Goal: Information Seeking & Learning: Find specific fact

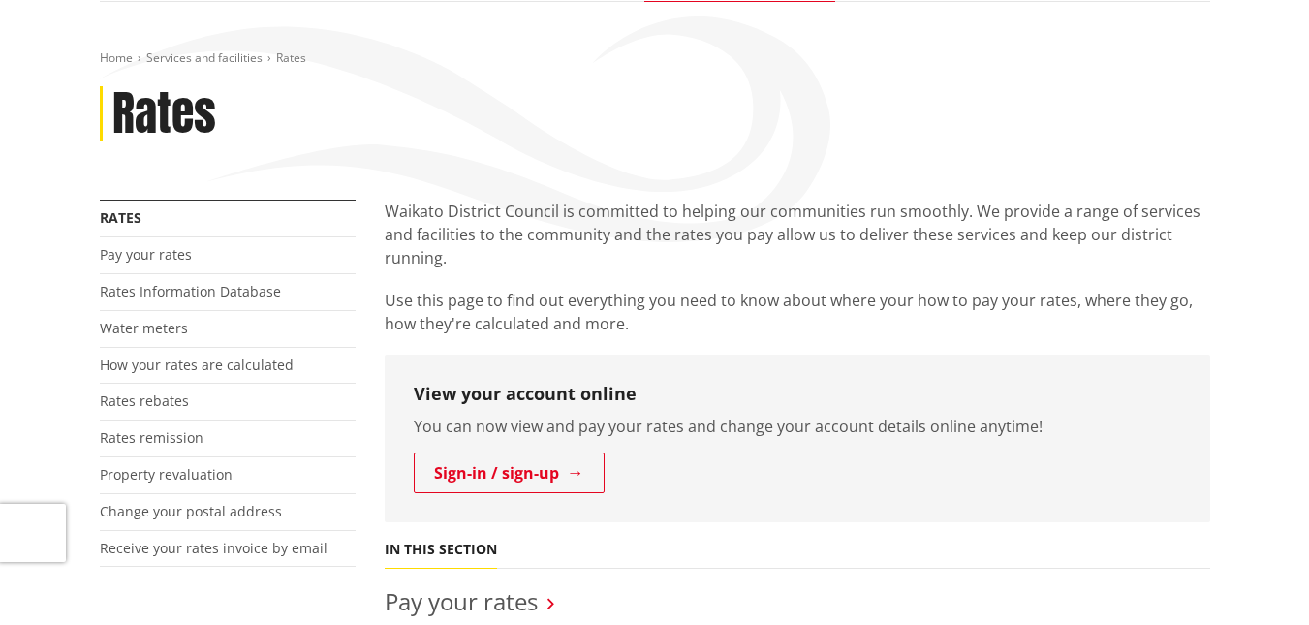
scroll to position [194, 0]
click at [221, 292] on link "Rates Information Database" at bounding box center [190, 289] width 181 height 18
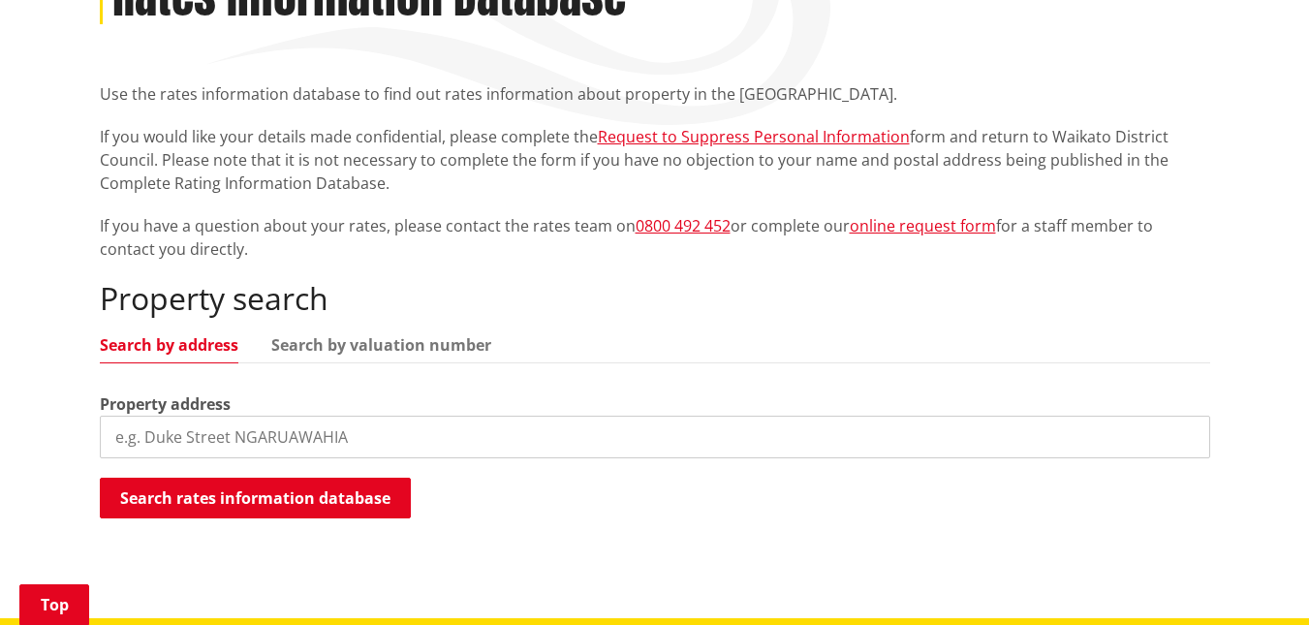
scroll to position [388, 0]
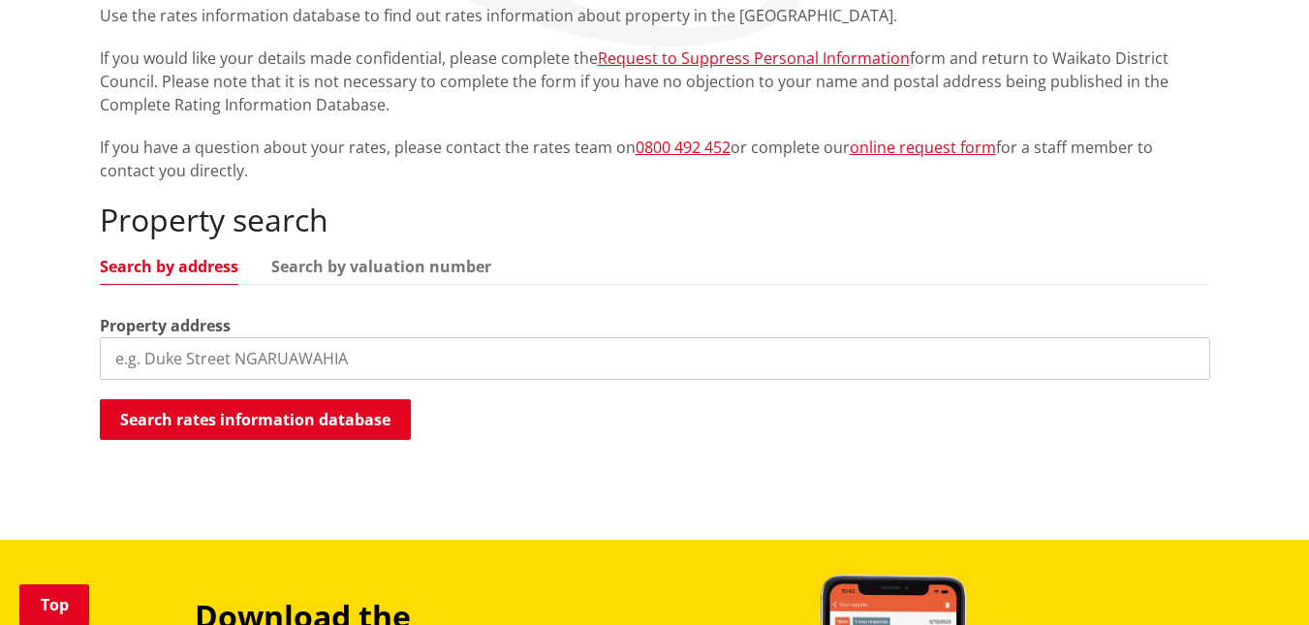
click at [156, 353] on input "search" at bounding box center [655, 358] width 1111 height 43
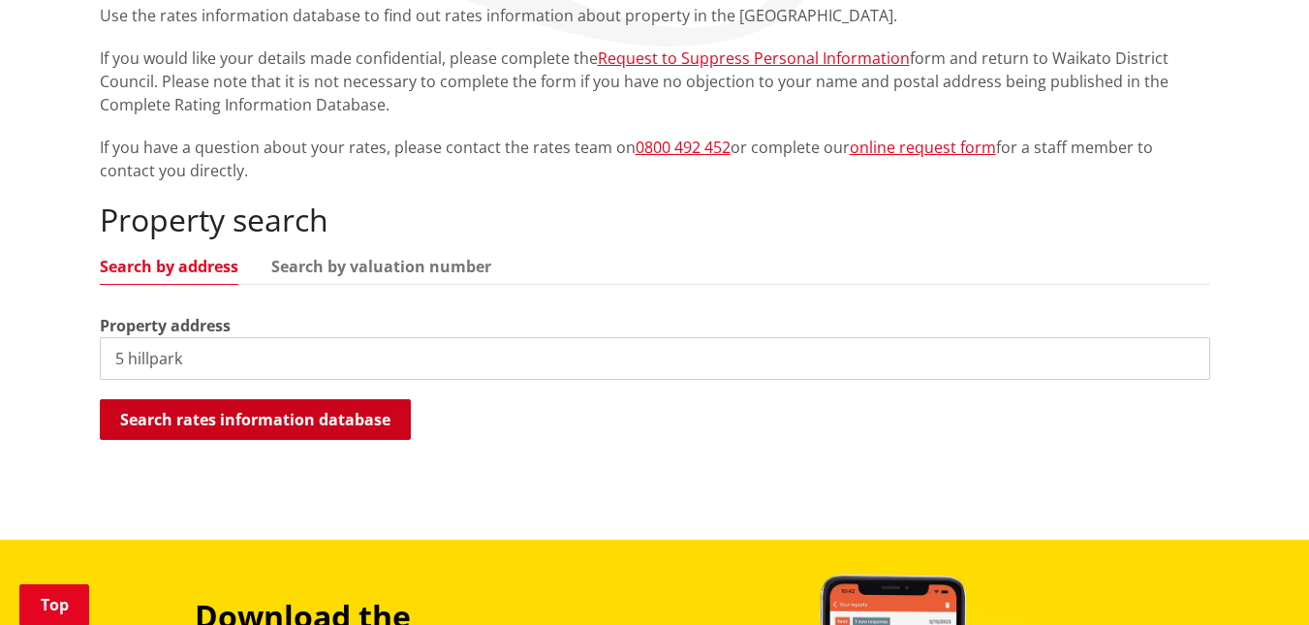
type input "5 hillpark"
click at [205, 413] on button "Search rates information database" at bounding box center [255, 419] width 311 height 41
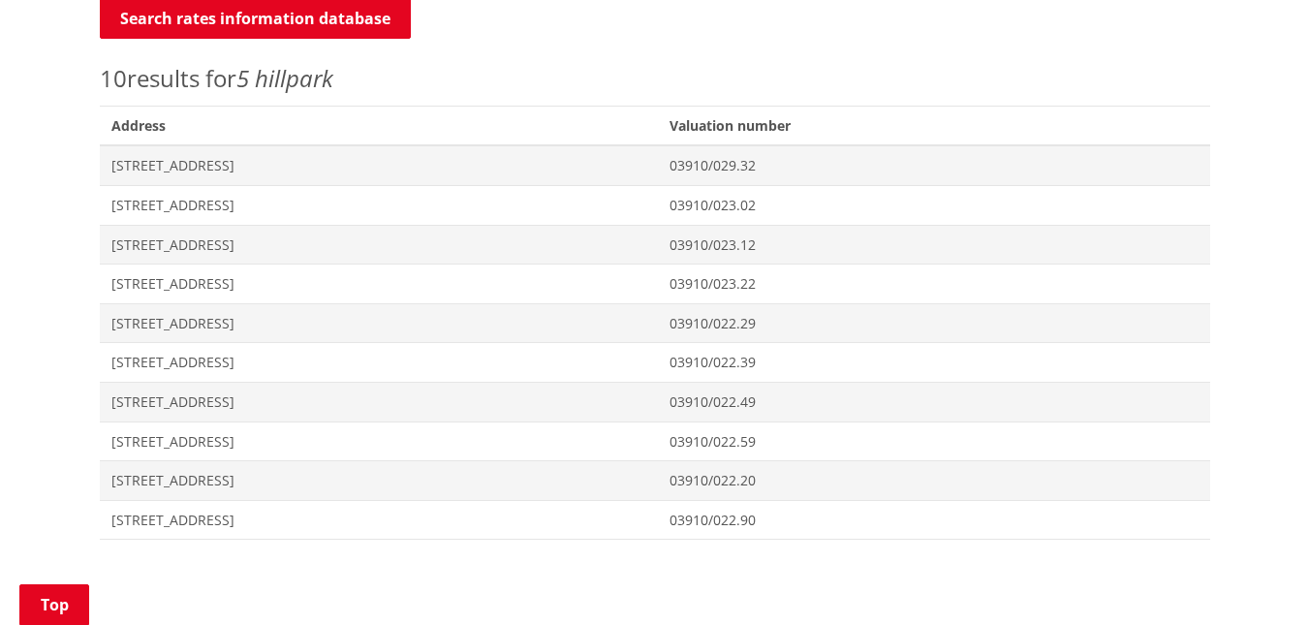
scroll to position [872, 0]
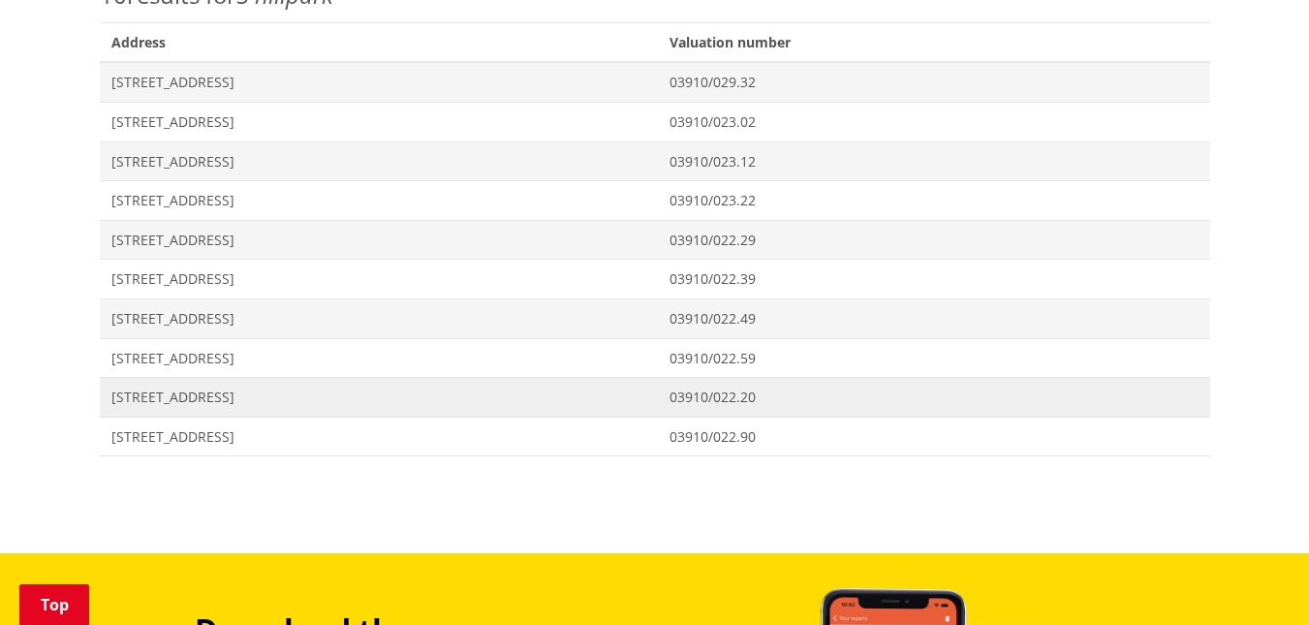
click at [774, 399] on span "03910/022.20" at bounding box center [934, 397] width 528 height 19
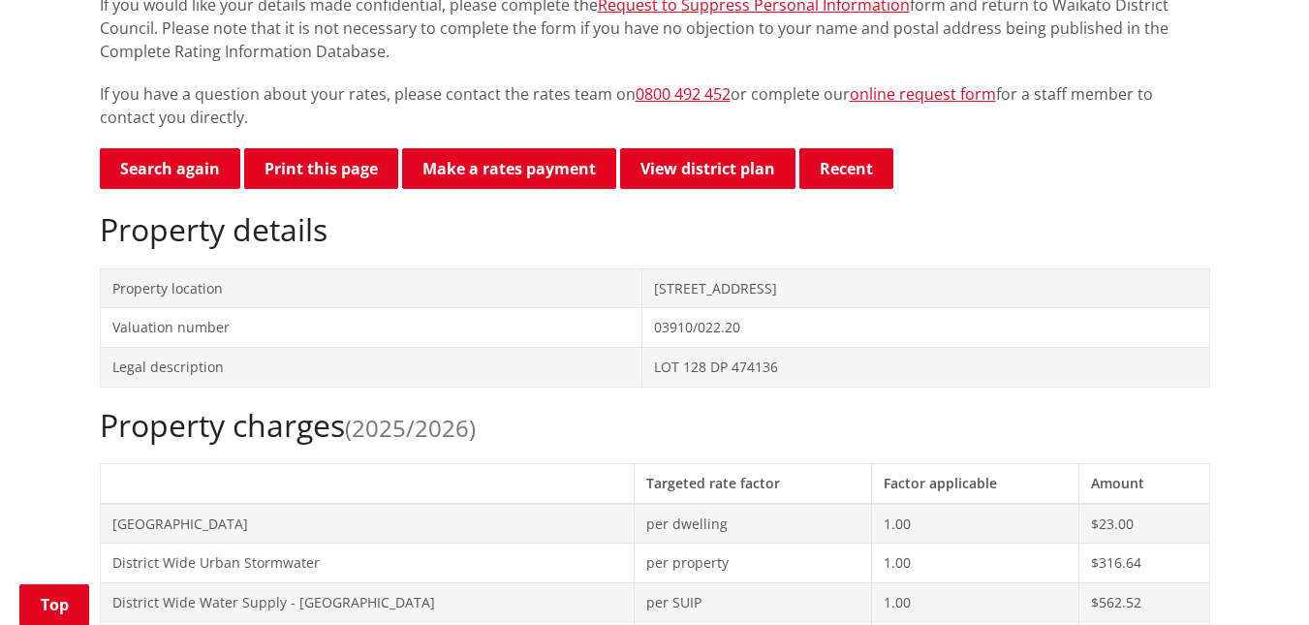
scroll to position [388, 0]
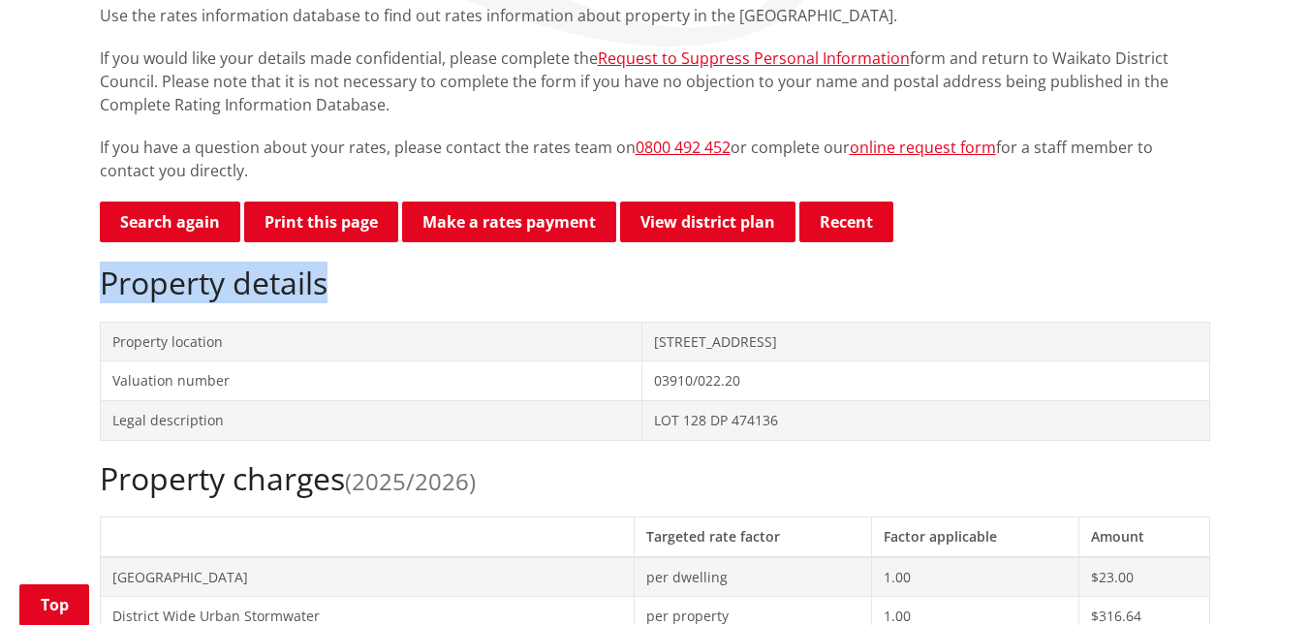
drag, startPoint x: 102, startPoint y: 283, endPoint x: 344, endPoint y: 283, distance: 242.3
click at [344, 283] on h2 "Property details" at bounding box center [655, 283] width 1111 height 37
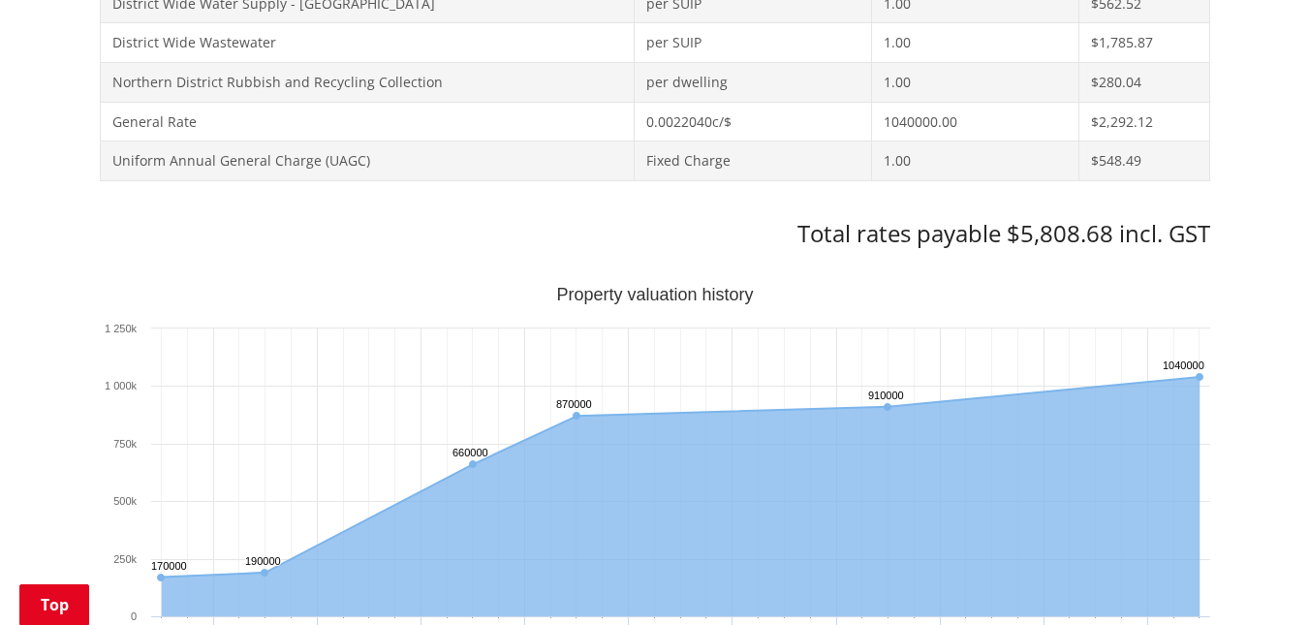
scroll to position [969, 0]
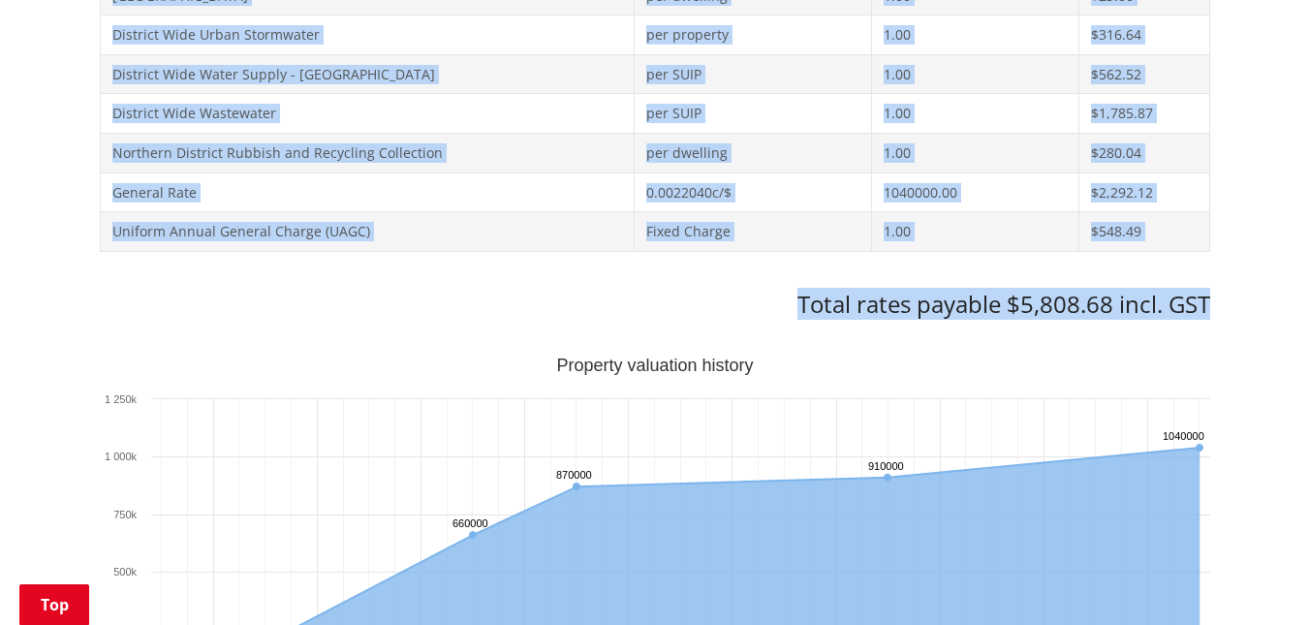
click at [1209, 304] on h3 "Total rates payable $5,808.68 incl. GST" at bounding box center [655, 305] width 1111 height 28
click at [1245, 77] on div "Home Services and facilities Rates Rates Information Database Rates Information…" at bounding box center [654, 563] width 1309 height 2677
click at [1250, 56] on div "Home Services and facilities Rates Rates Information Database Rates Information…" at bounding box center [654, 563] width 1309 height 2677
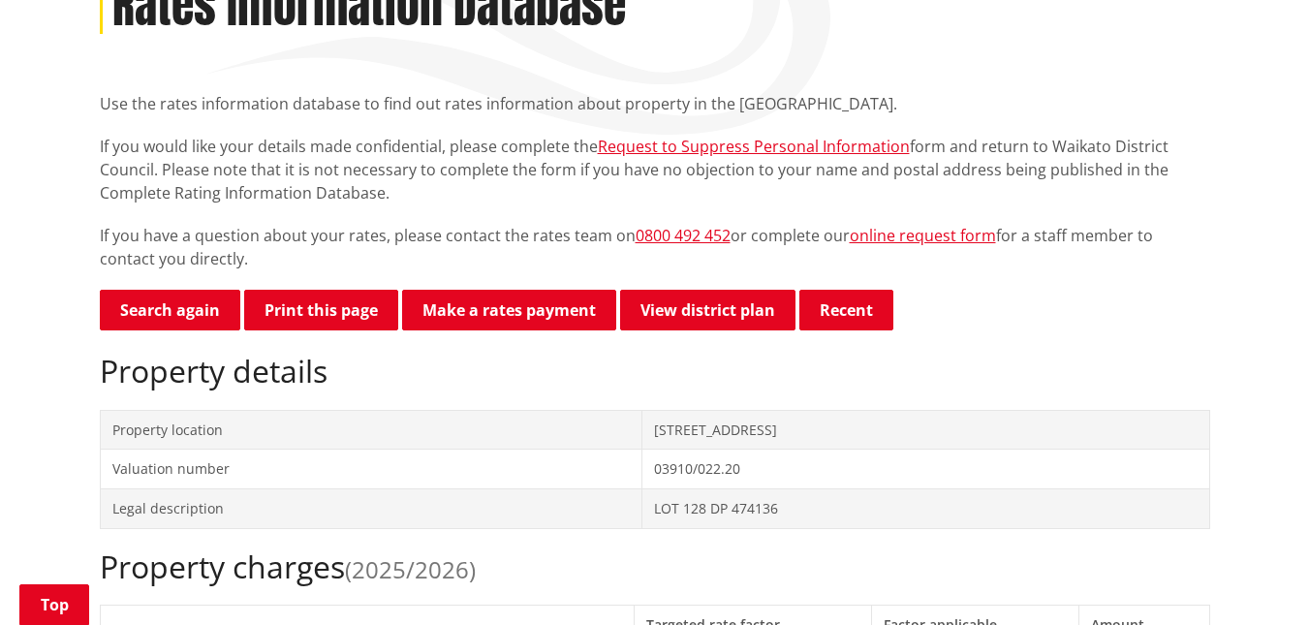
scroll to position [291, 0]
